Goal: Task Accomplishment & Management: Manage account settings

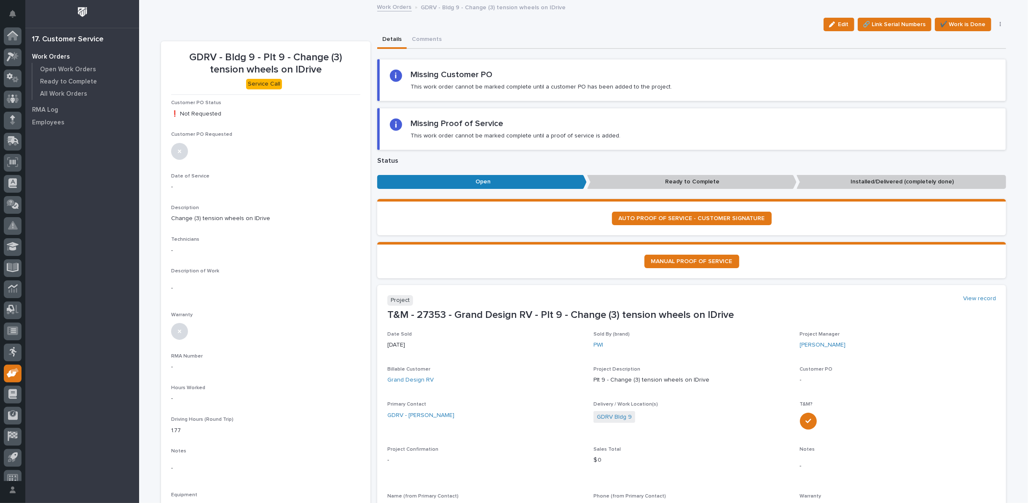
scroll to position [9, 0]
click at [384, 7] on link "Work Orders" at bounding box center [394, 7] width 35 height 10
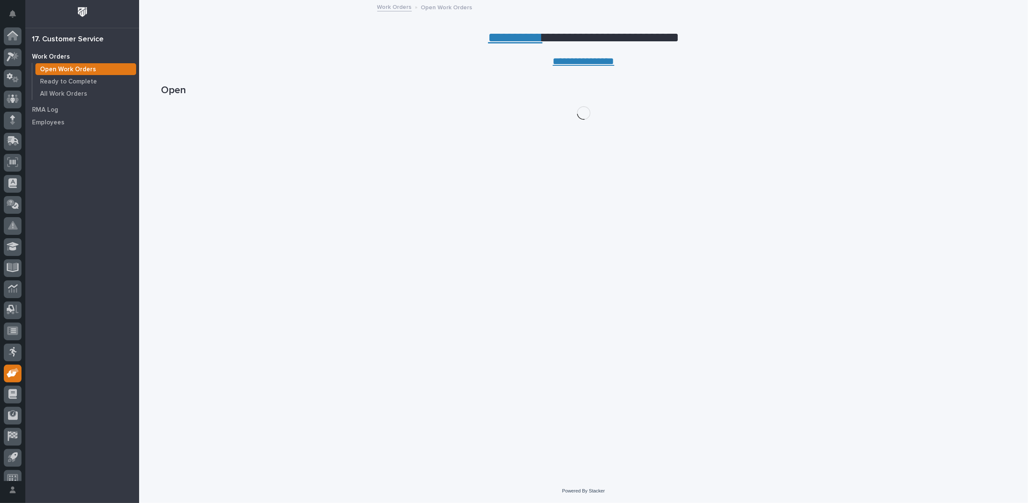
scroll to position [9, 0]
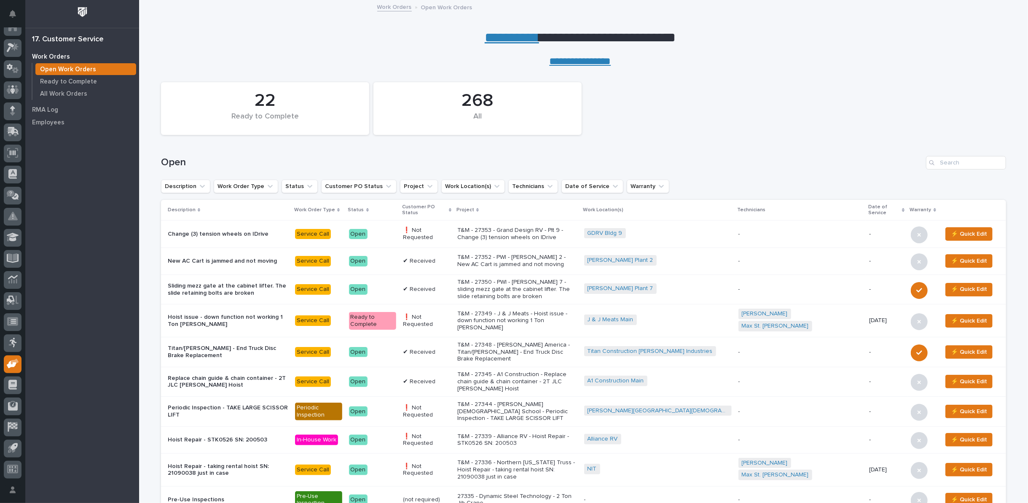
click at [503, 36] on link "**********" at bounding box center [512, 37] width 54 height 13
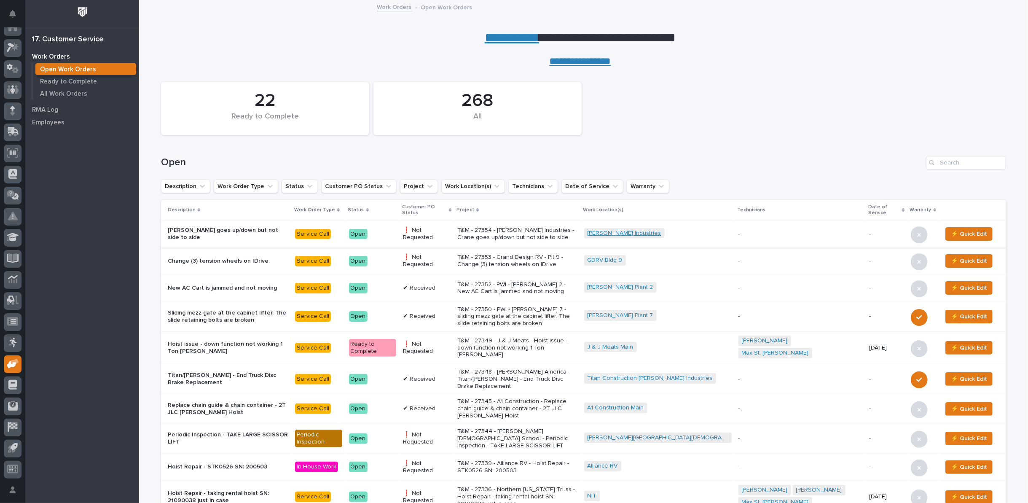
click at [656, 233] on link "[PERSON_NAME] Industries" at bounding box center [624, 233] width 74 height 7
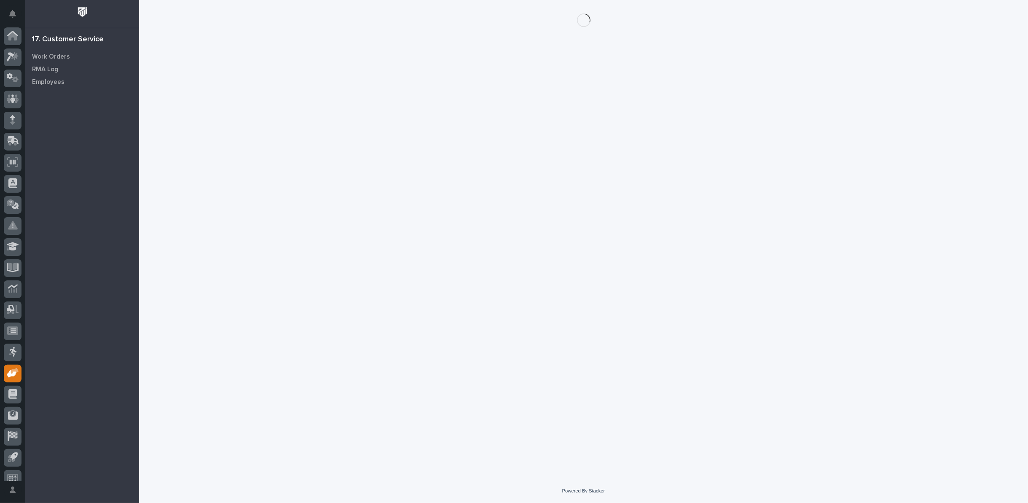
scroll to position [9, 0]
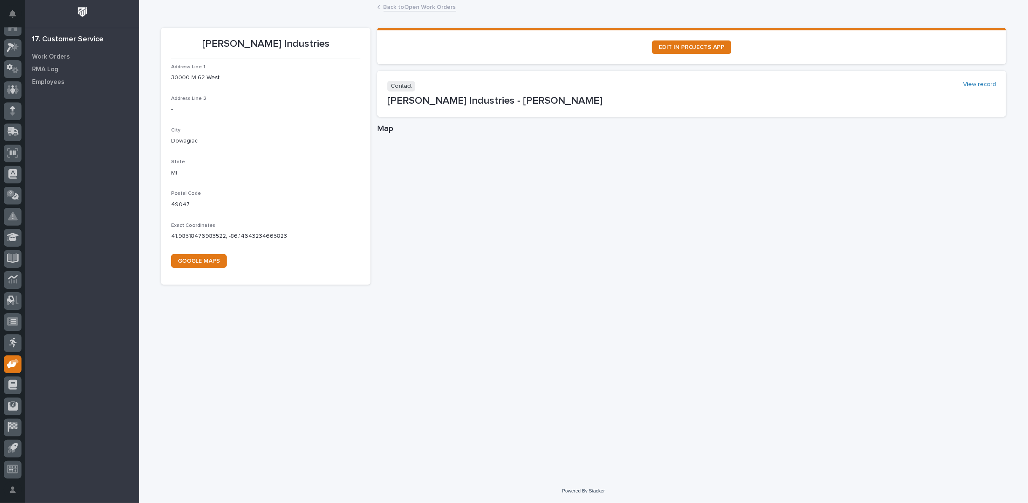
click at [395, 6] on link "Back to Open Work Orders" at bounding box center [419, 7] width 72 height 10
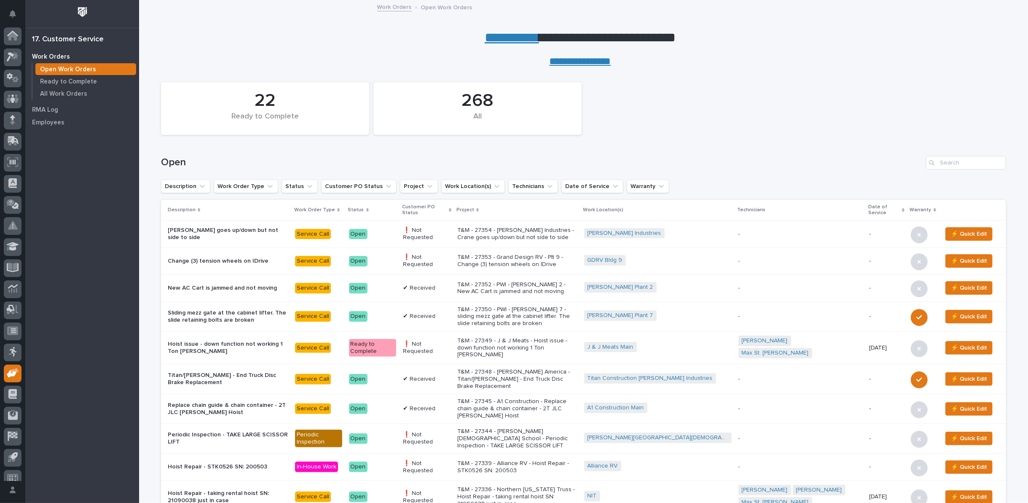
scroll to position [9, 0]
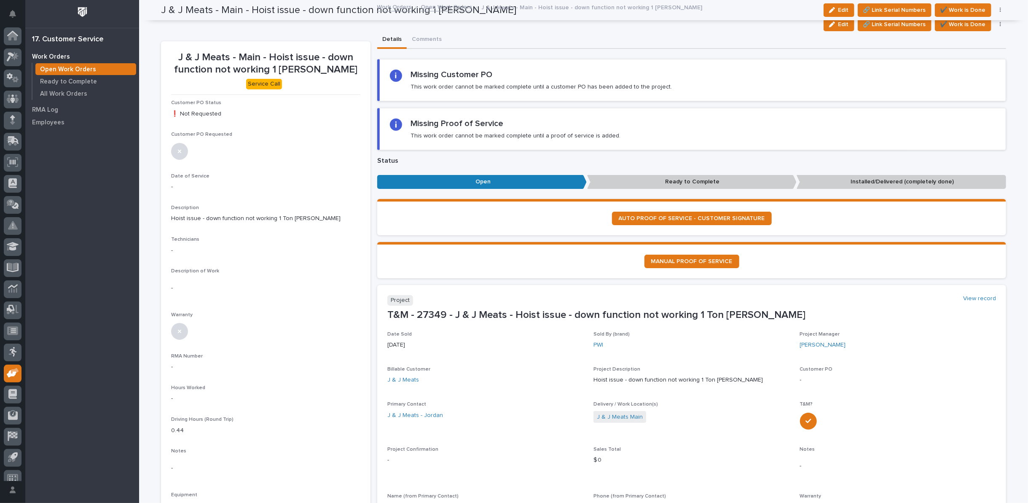
scroll to position [9, 0]
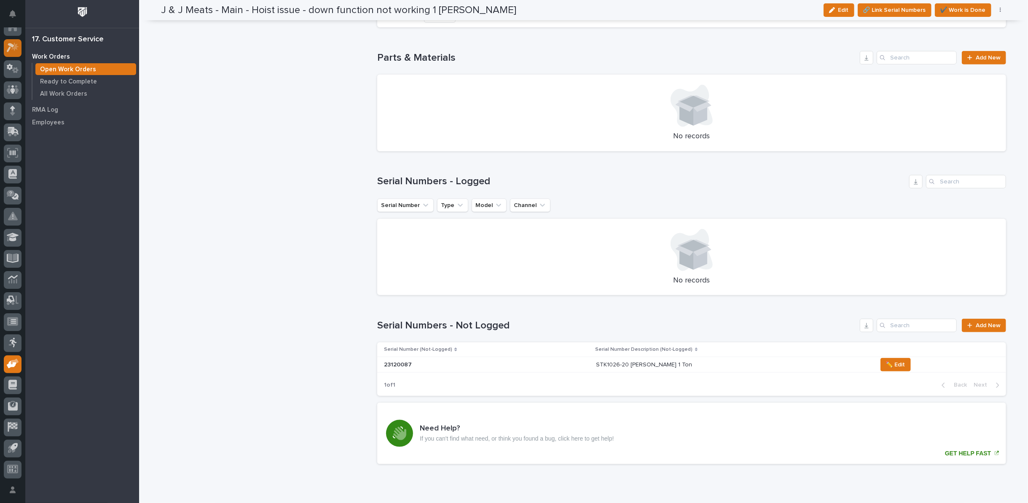
click at [16, 45] on icon at bounding box center [14, 47] width 7 height 8
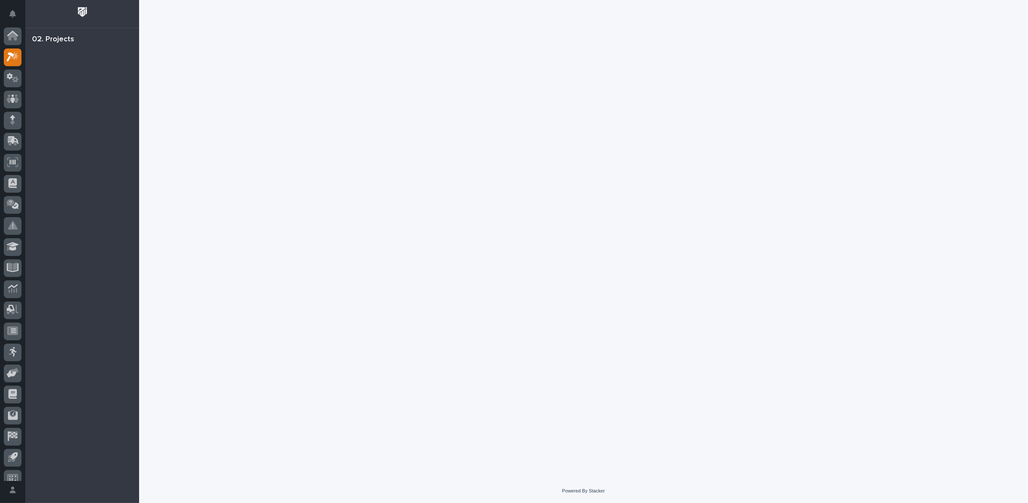
scroll to position [9, 0]
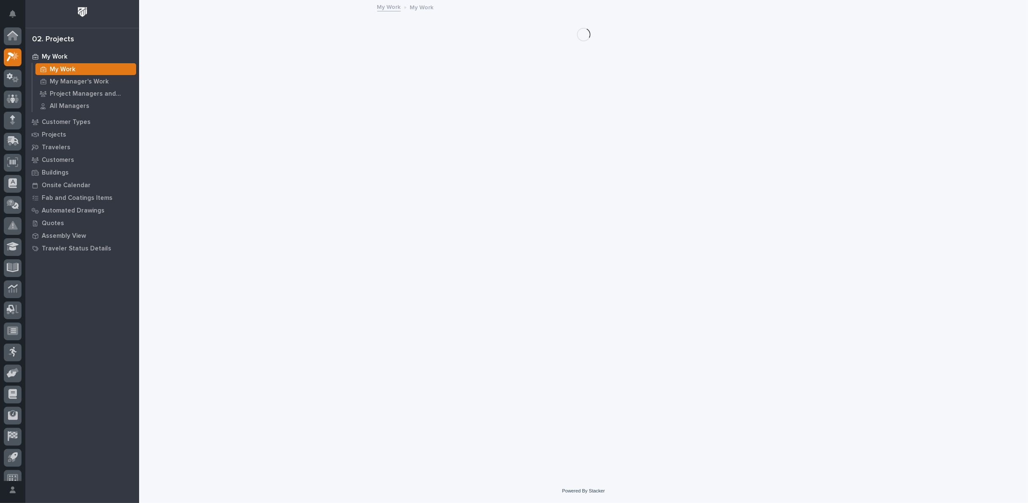
scroll to position [9, 0]
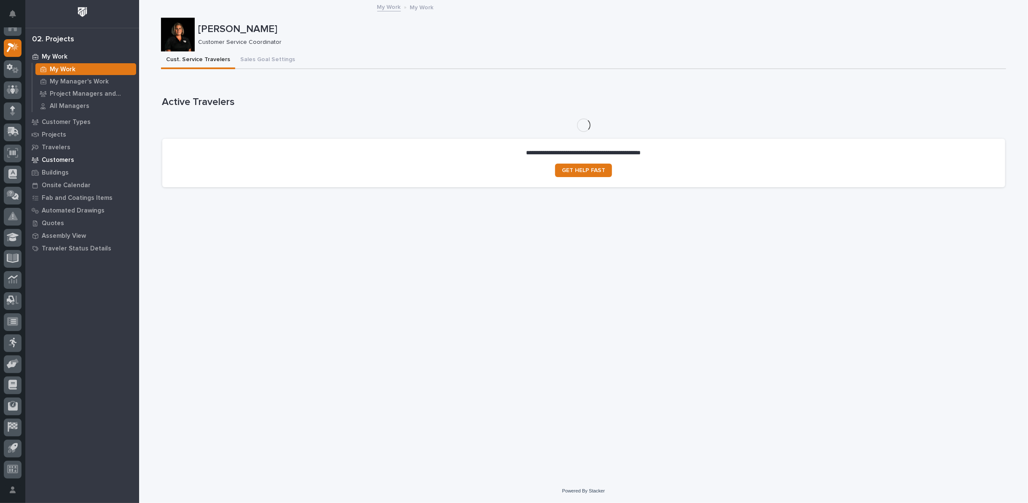
click at [51, 158] on p "Customers" at bounding box center [58, 160] width 32 height 8
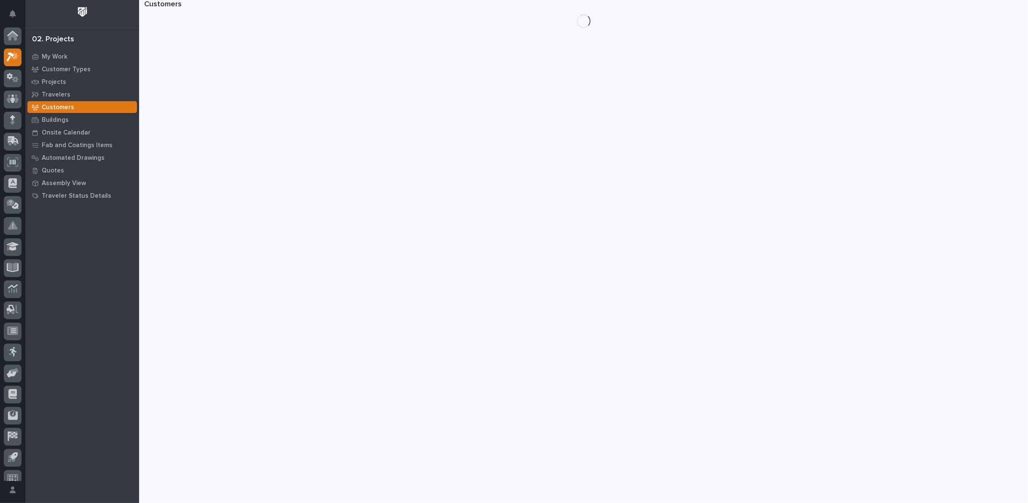
scroll to position [9, 0]
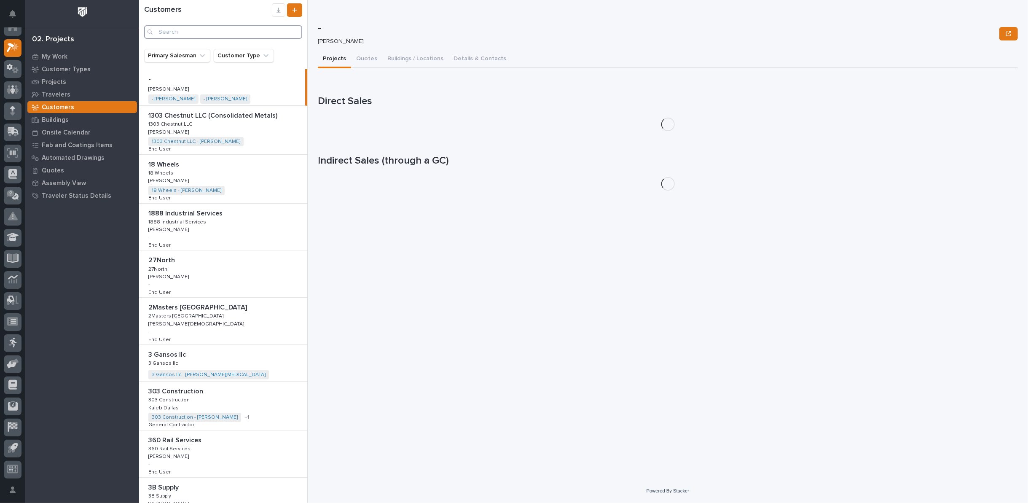
click at [237, 34] on input "Search" at bounding box center [223, 31] width 158 height 13
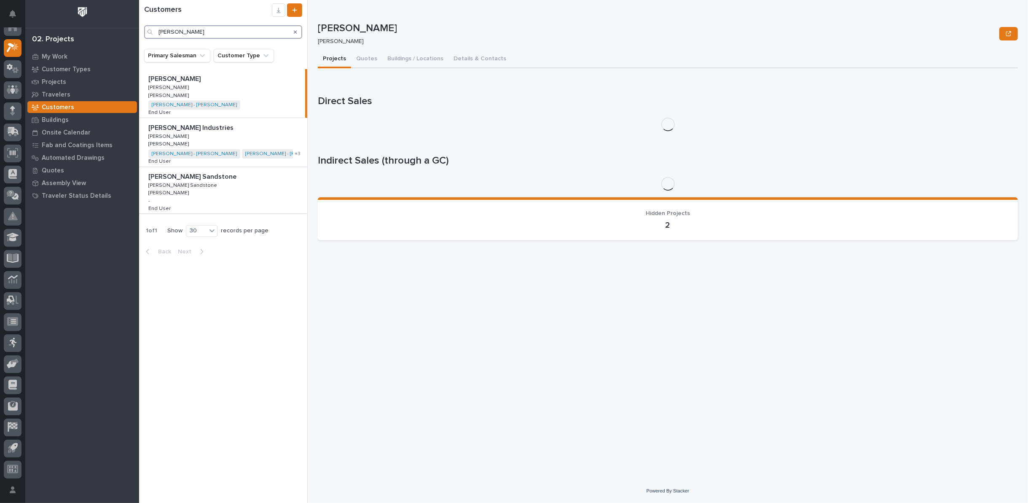
type input "lyons"
click at [296, 134] on div "Lyons Industries Lyons Industries Lyons Lyons Ken Bajdek Ken Bajdek Lyons - Jas…" at bounding box center [223, 142] width 168 height 48
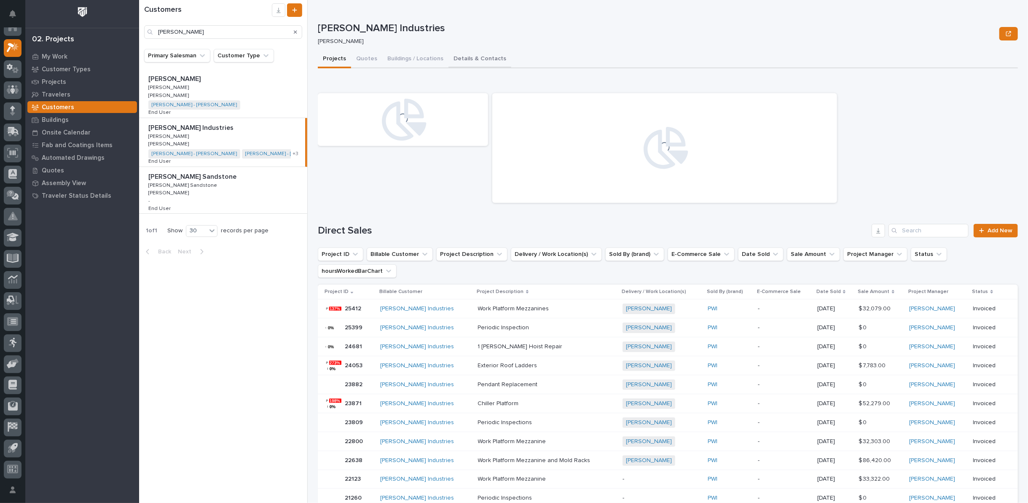
click at [461, 58] on button "Details & Contacts" at bounding box center [479, 60] width 63 height 18
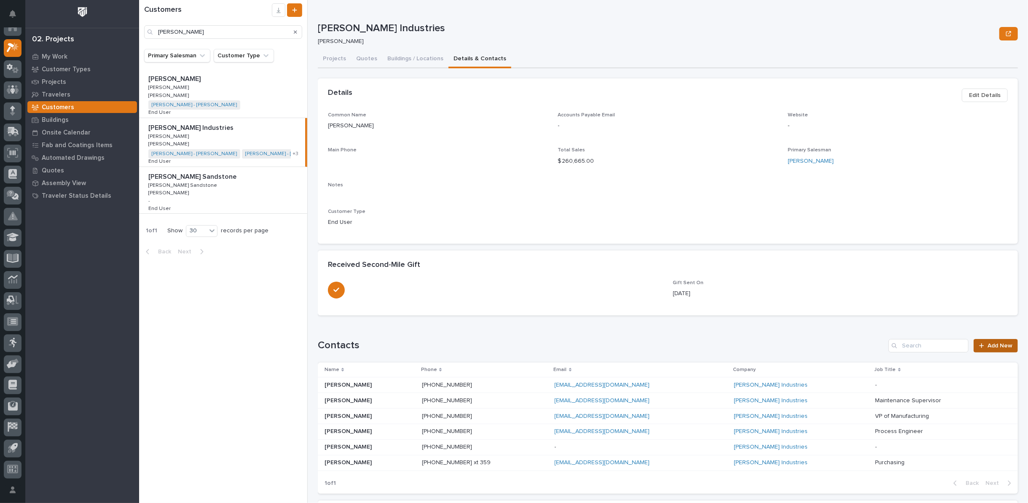
click at [988, 345] on span "Add New" at bounding box center [999, 346] width 25 height 6
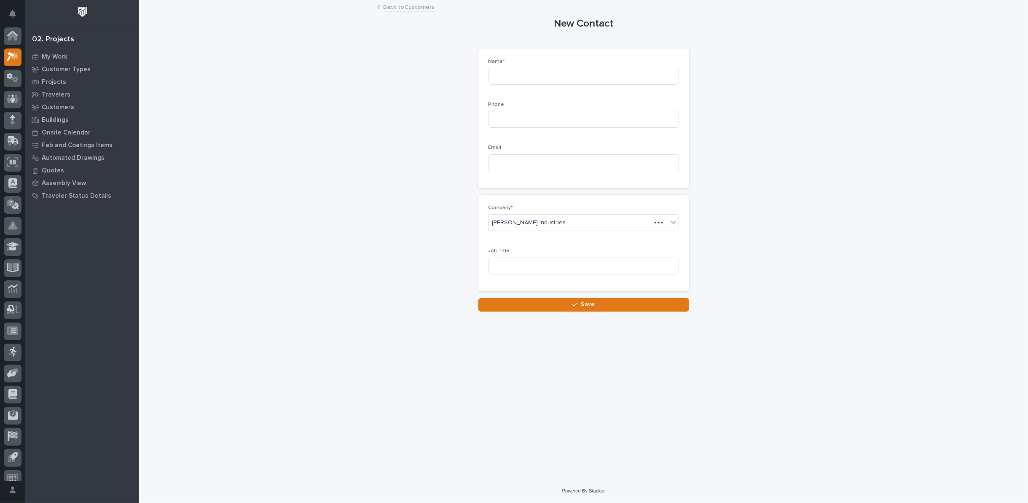
scroll to position [9, 0]
click at [525, 70] on input at bounding box center [583, 76] width 190 height 17
type input "Beto Razo"
click at [526, 118] on input at bounding box center [583, 119] width 190 height 17
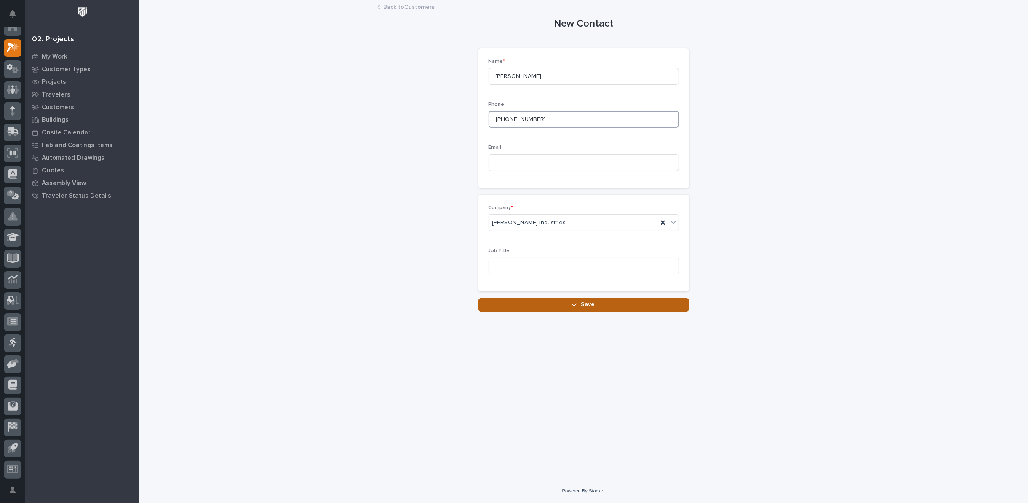
type input "574-323-6134"
click at [561, 303] on button "Save" at bounding box center [583, 304] width 211 height 13
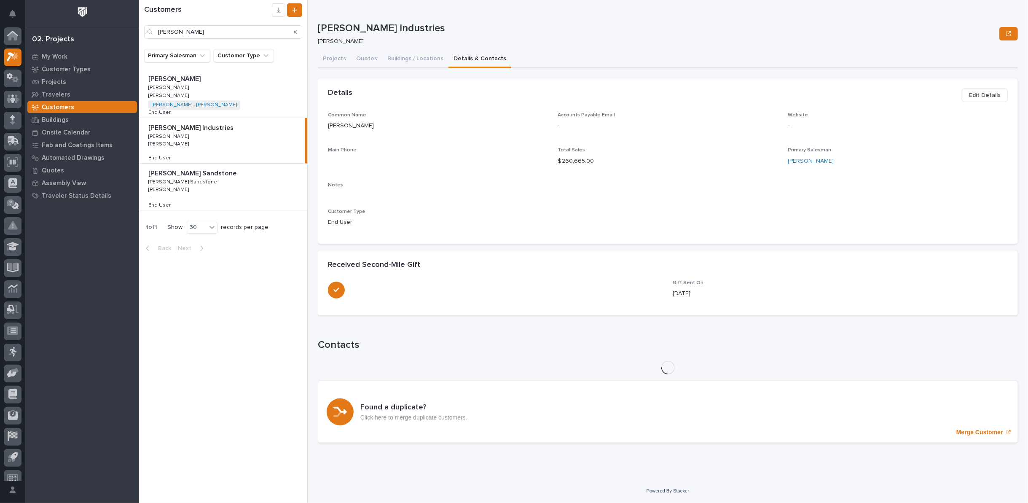
scroll to position [9, 0]
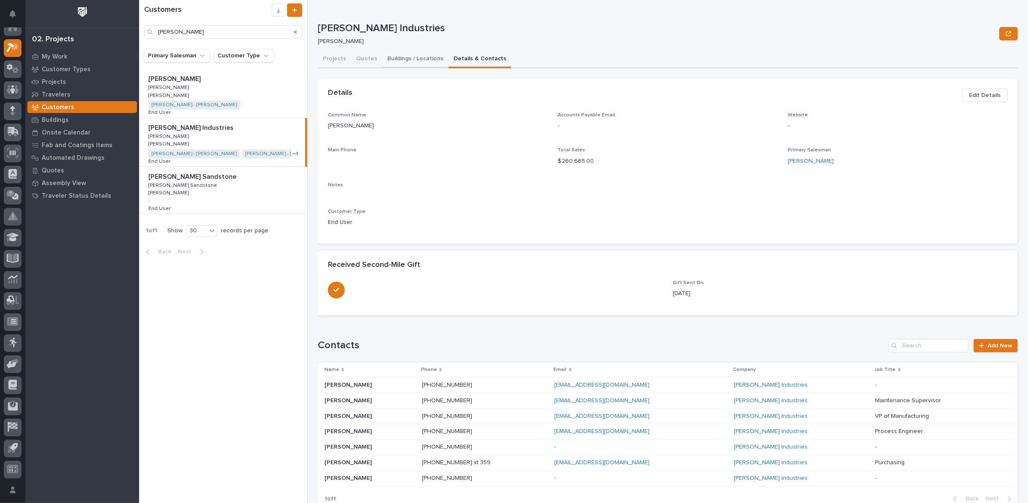
click at [414, 58] on button "Buildings / Locations" at bounding box center [415, 60] width 66 height 18
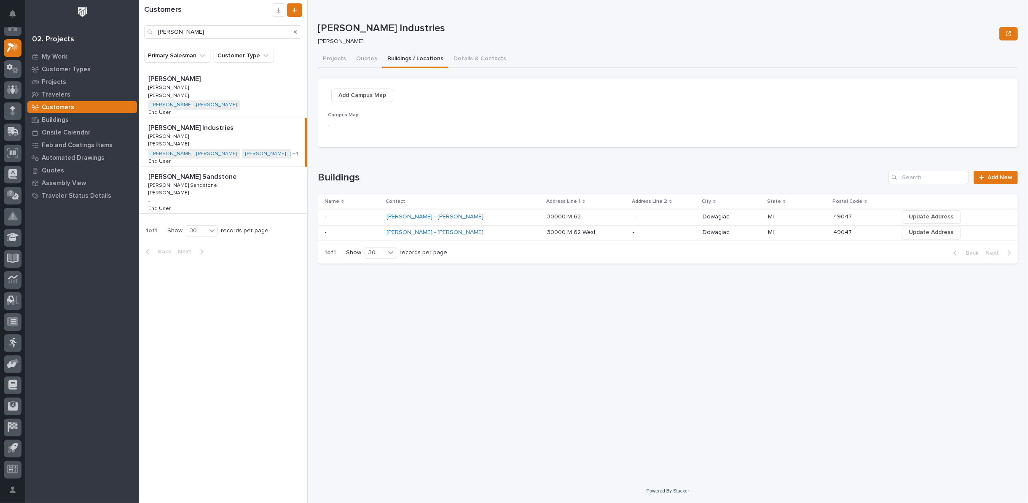
click at [909, 218] on span "Update Address" at bounding box center [931, 217] width 45 height 10
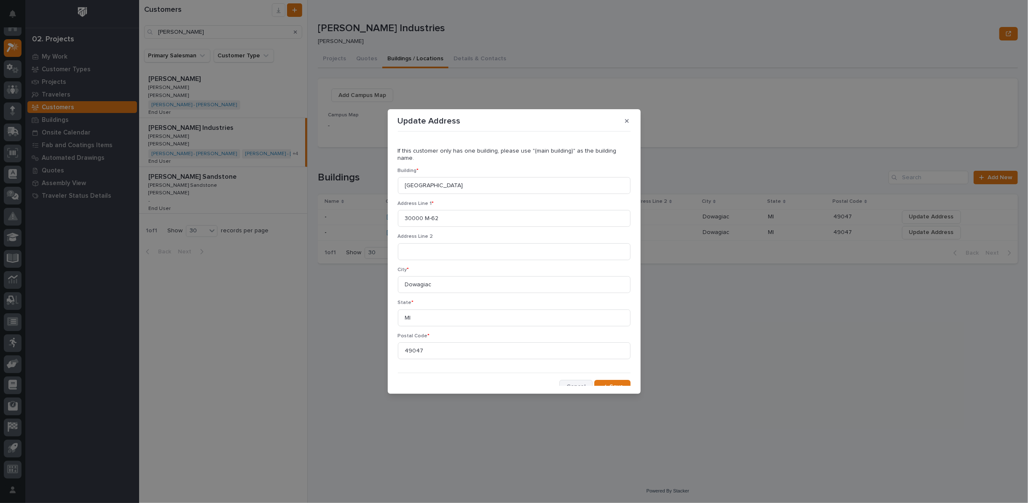
click at [573, 383] on span "Cancel" at bounding box center [575, 387] width 19 height 8
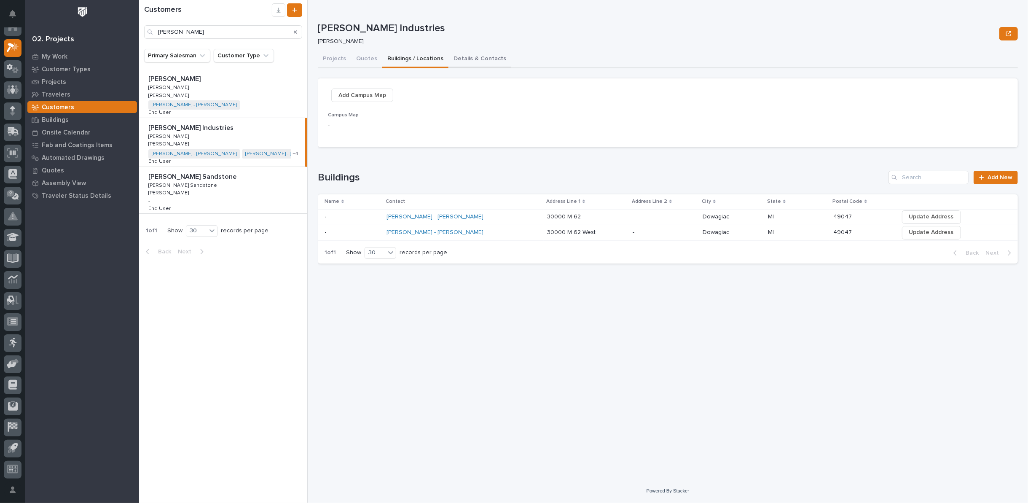
click at [478, 60] on button "Details & Contacts" at bounding box center [479, 60] width 63 height 18
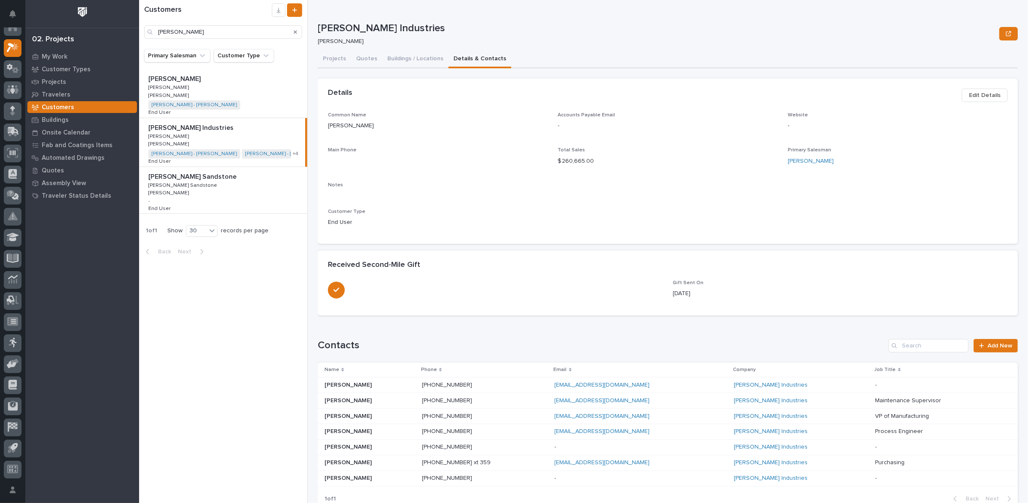
click at [979, 94] on span "Edit Details" at bounding box center [985, 95] width 32 height 10
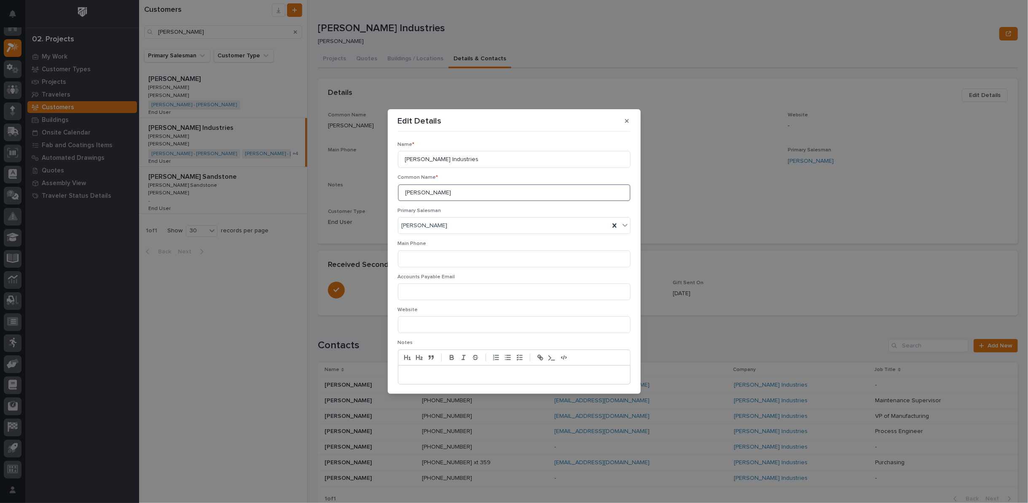
click at [425, 193] on input "Lyons" at bounding box center [514, 192] width 233 height 17
type input "[PERSON_NAME] Industries"
click at [611, 377] on span "Save" at bounding box center [617, 380] width 14 height 8
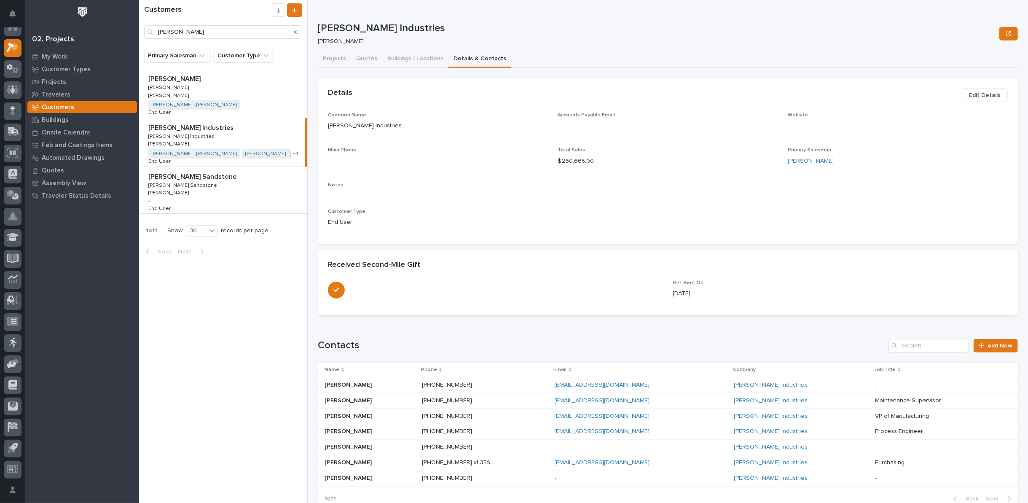
click at [263, 185] on div "Lyons Sandstone Lyons Sandstone Lyons Sandstone Lyons Sandstone Ashton Bontrage…" at bounding box center [223, 190] width 168 height 47
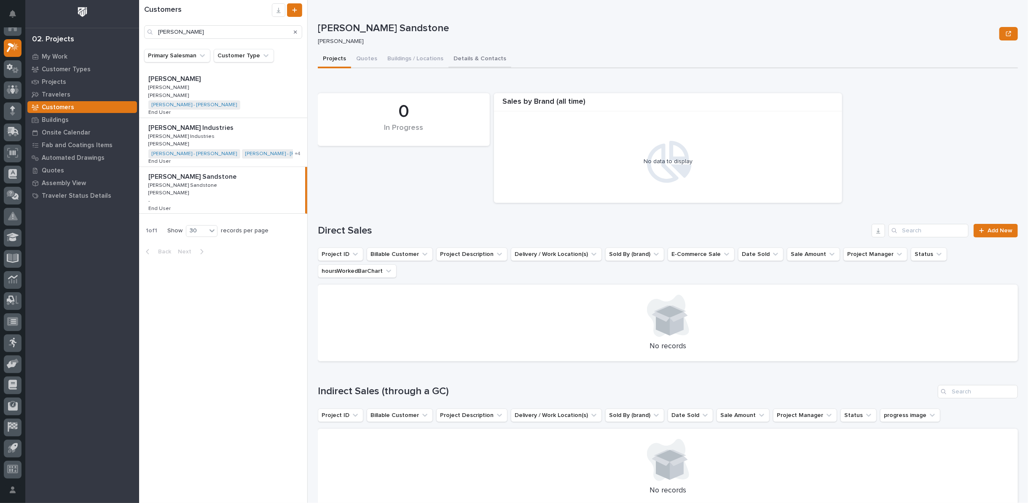
click at [463, 59] on button "Details & Contacts" at bounding box center [479, 60] width 63 height 18
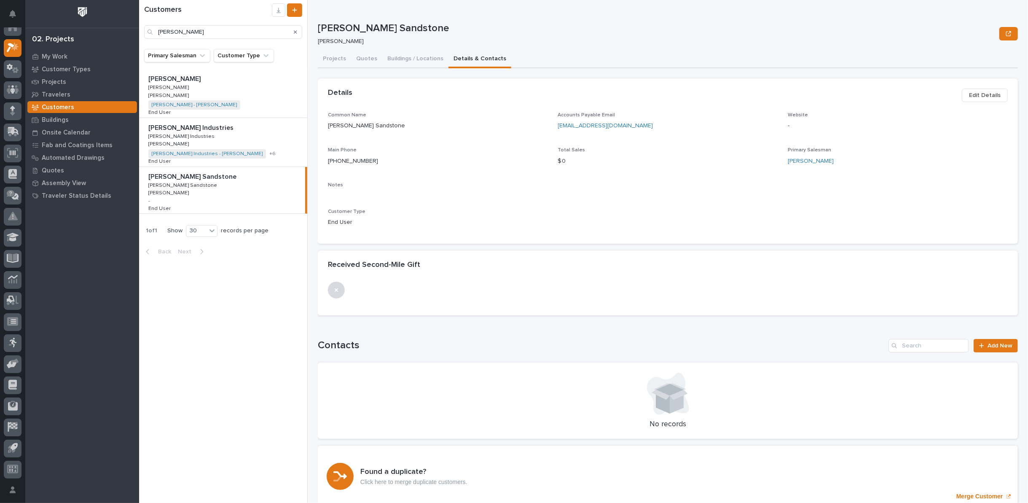
click at [246, 93] on div "HT Lyons HT Lyons HT Lyons HT Lyons Brian Bontrager Brian Bontrager HT Lyons - …" at bounding box center [223, 93] width 168 height 48
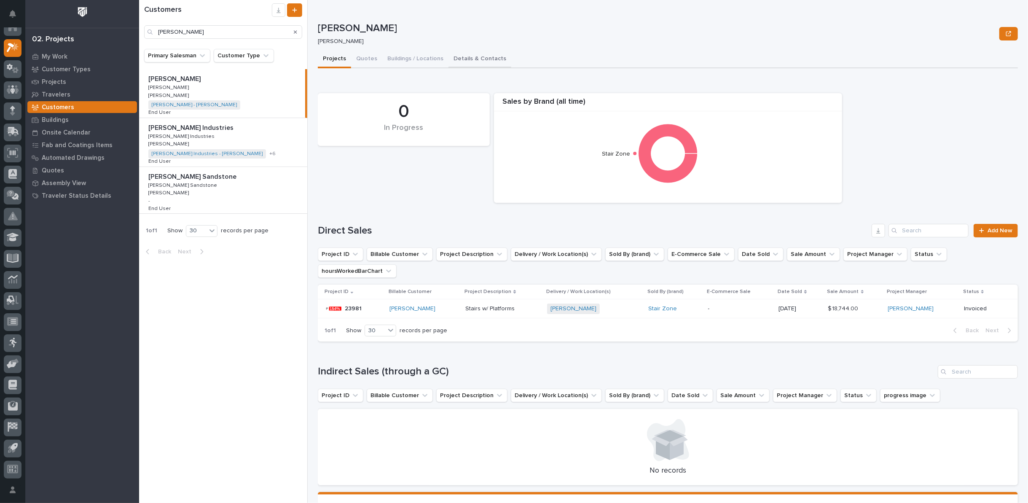
click at [483, 59] on button "Details & Contacts" at bounding box center [479, 60] width 63 height 18
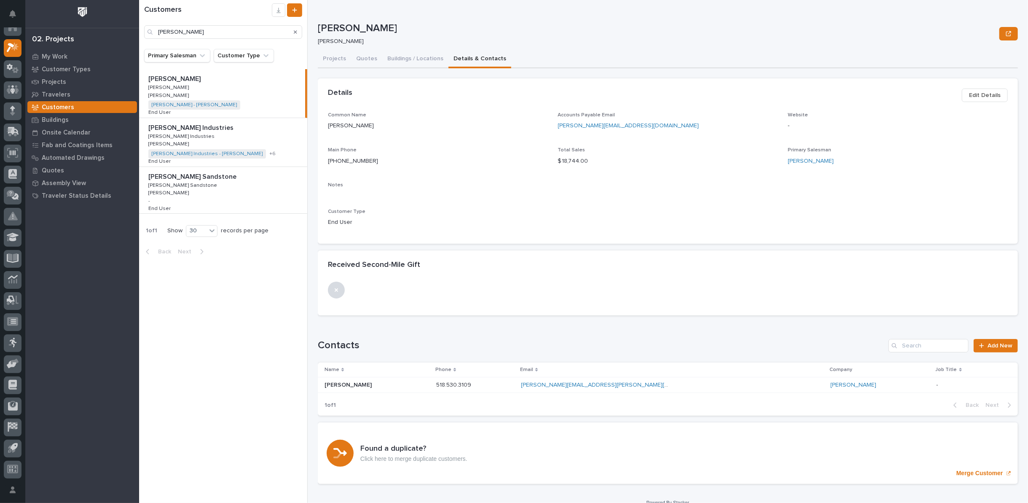
click at [288, 131] on p at bounding box center [224, 128] width 153 height 8
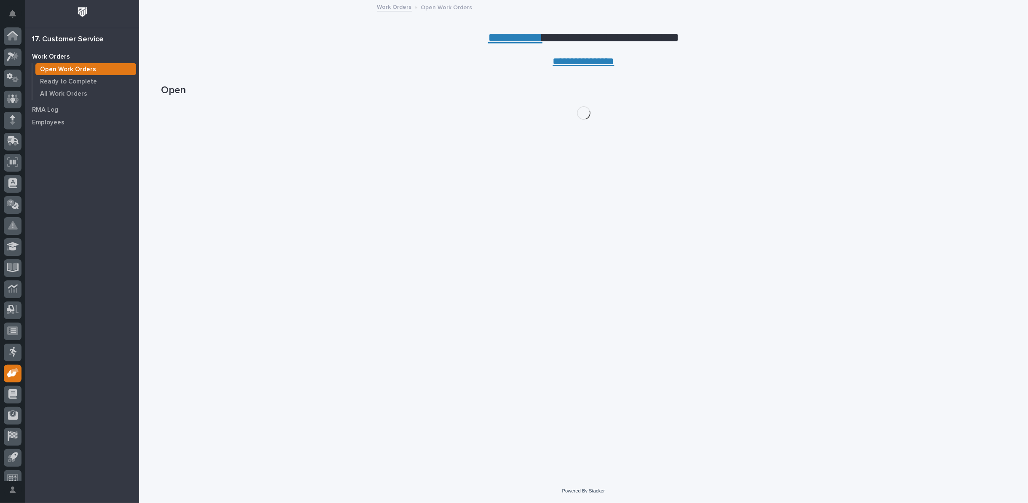
scroll to position [9, 0]
